Goal: Information Seeking & Learning: Learn about a topic

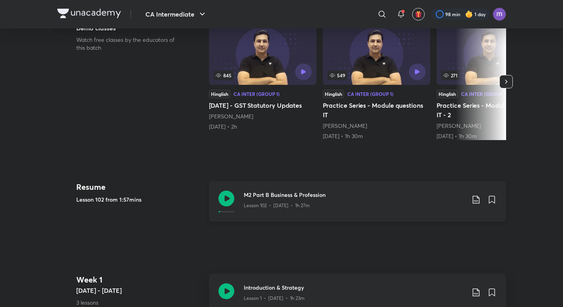
scroll to position [302, 0]
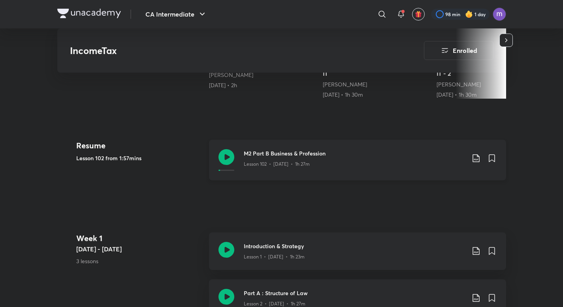
click at [226, 152] on icon at bounding box center [226, 157] width 16 height 16
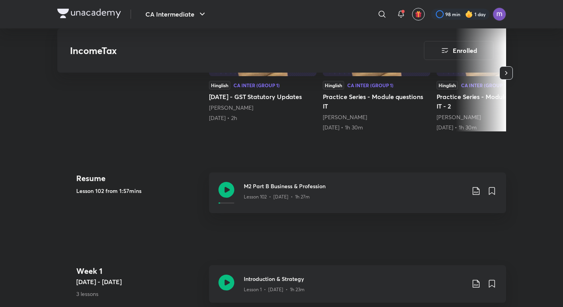
scroll to position [302, 0]
